Goal: Navigation & Orientation: Find specific page/section

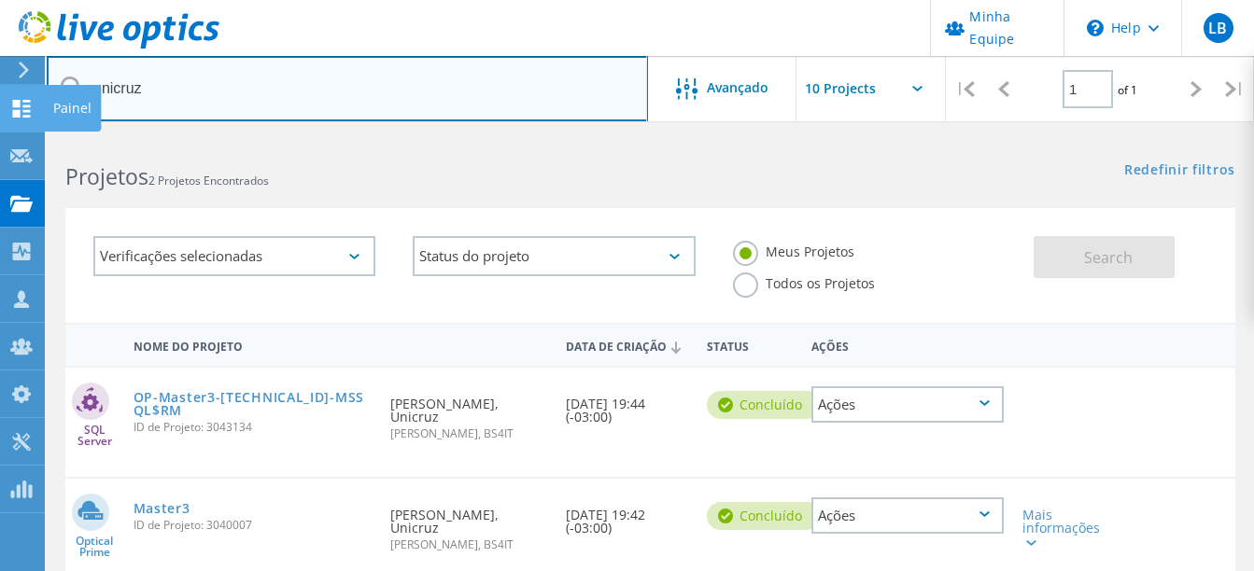
drag, startPoint x: 194, startPoint y: 88, endPoint x: 35, endPoint y: 88, distance: 159.7
click at [35, 135] on div "Minha Equipe \n Help Explore Helpful Articles Contact Support LB Administrador …" at bounding box center [627, 509] width 1254 height 748
click at [128, 81] on input "unicruz" at bounding box center [347, 88] width 601 height 65
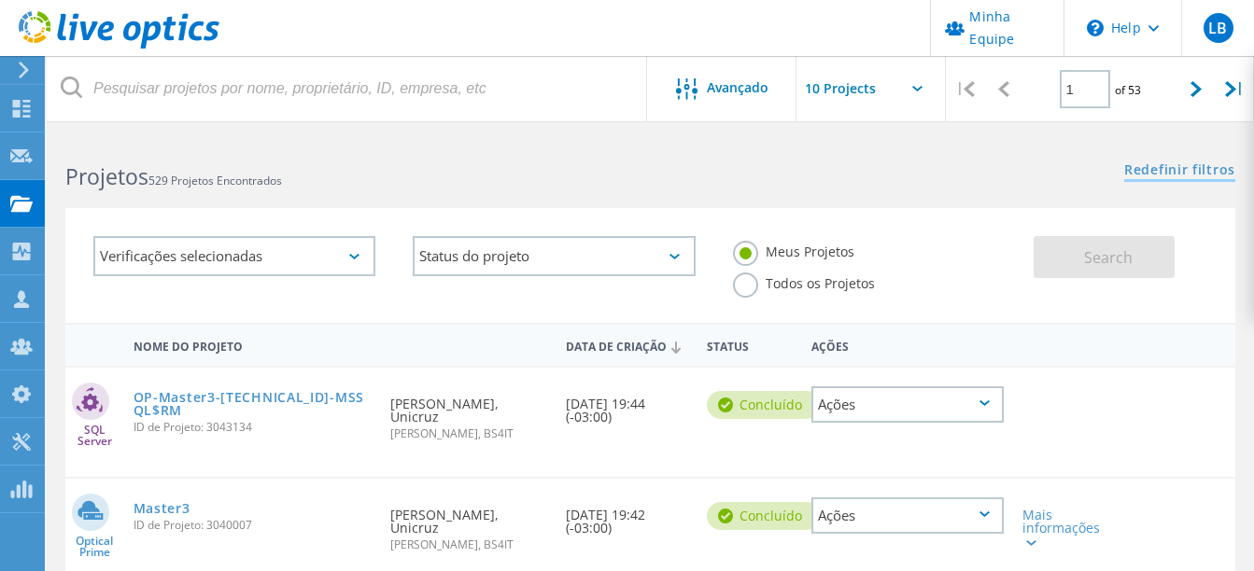
click at [1160, 171] on link "Redefinir filtros" at bounding box center [1179, 171] width 111 height 16
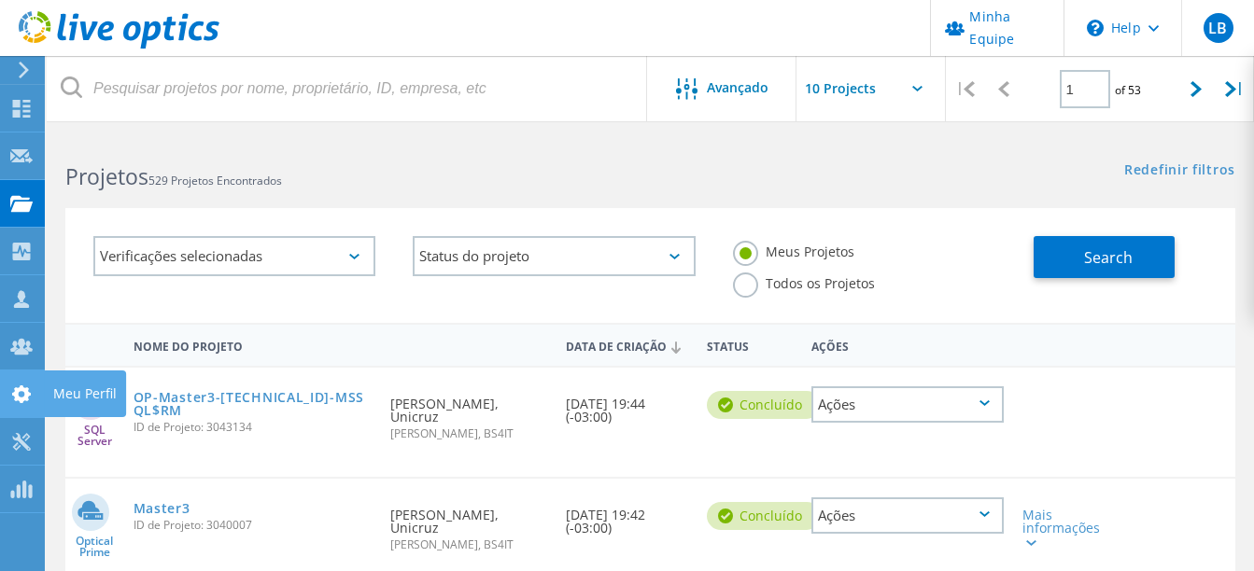
click at [31, 390] on icon at bounding box center [21, 395] width 22 height 18
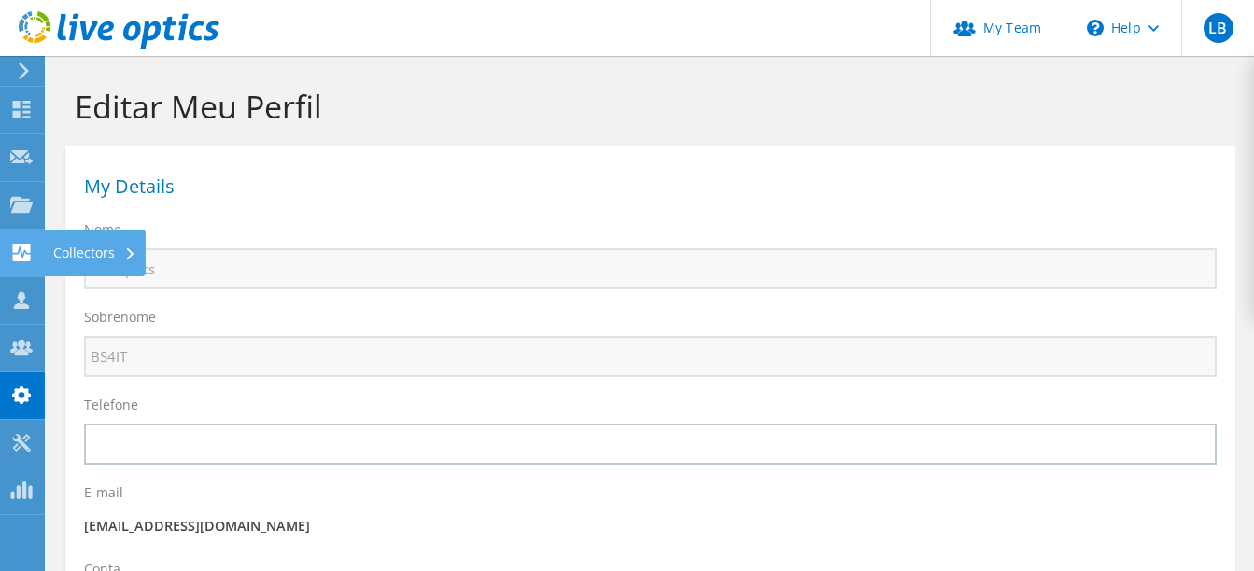
click at [116, 244] on div "Collectors" at bounding box center [95, 253] width 102 height 47
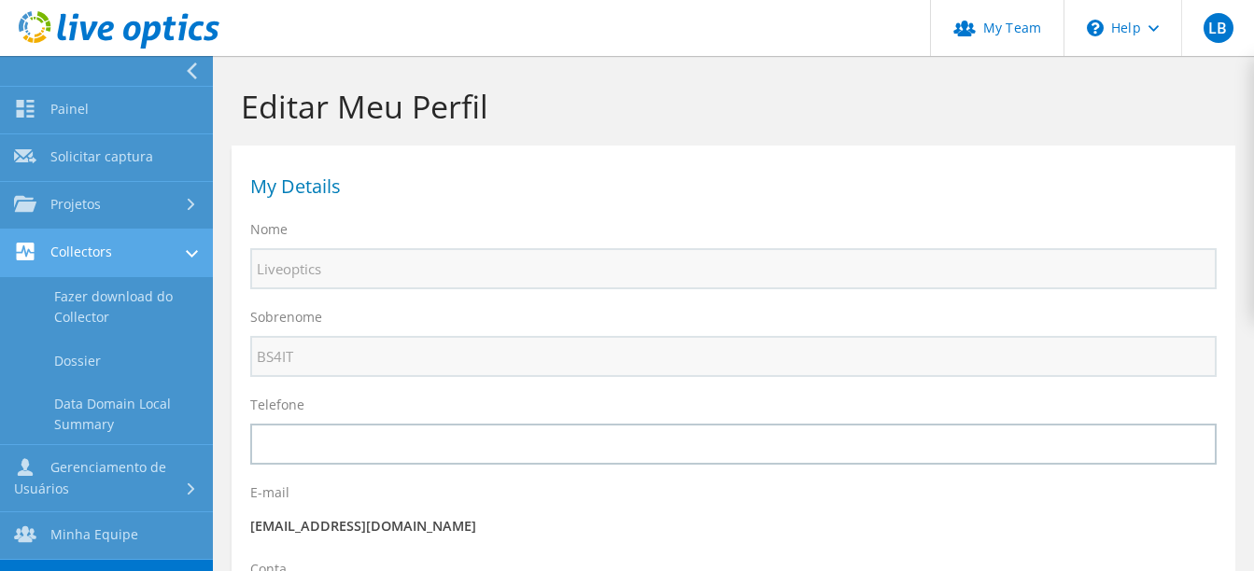
click at [132, 233] on link "Collectors" at bounding box center [106, 254] width 213 height 48
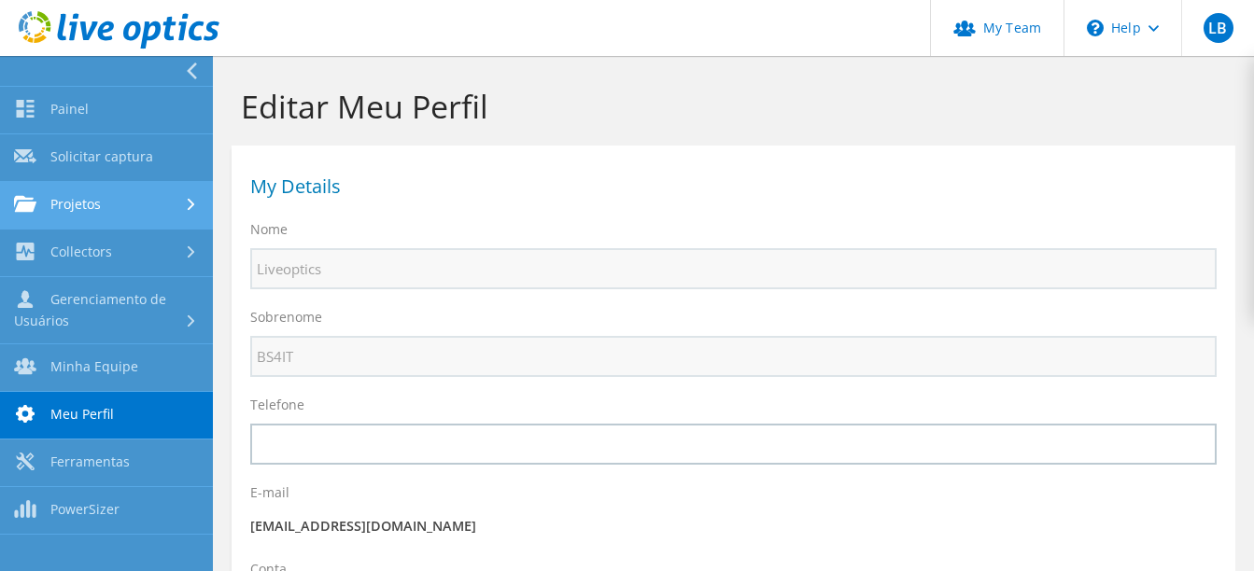
click at [134, 202] on link "Projetos" at bounding box center [106, 206] width 213 height 48
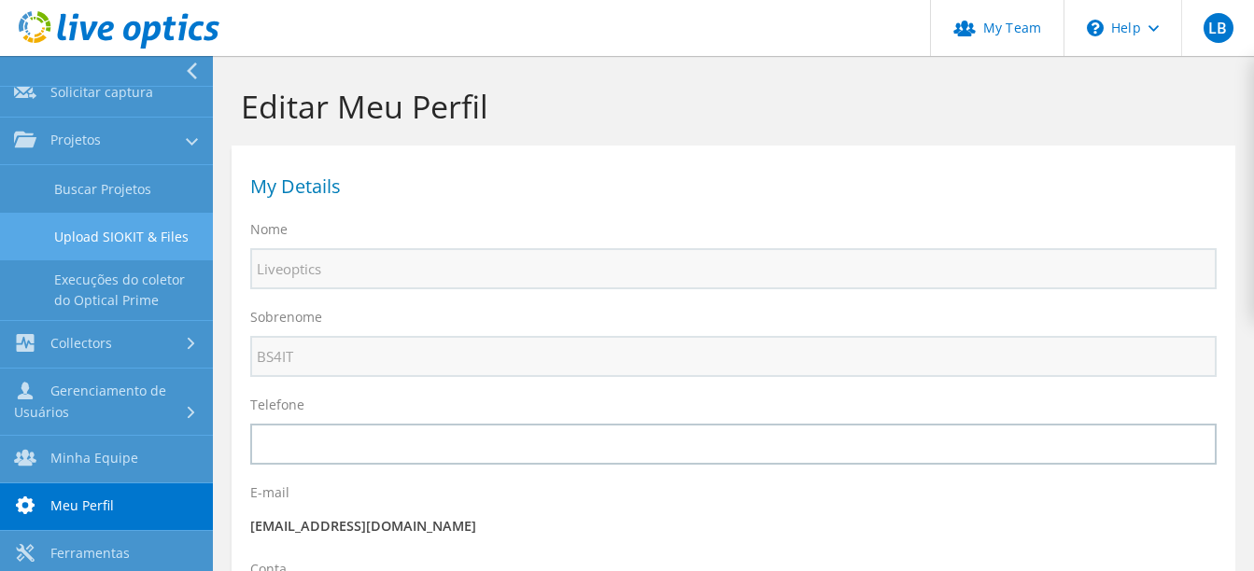
scroll to position [93, 0]
